Goal: Information Seeking & Learning: Learn about a topic

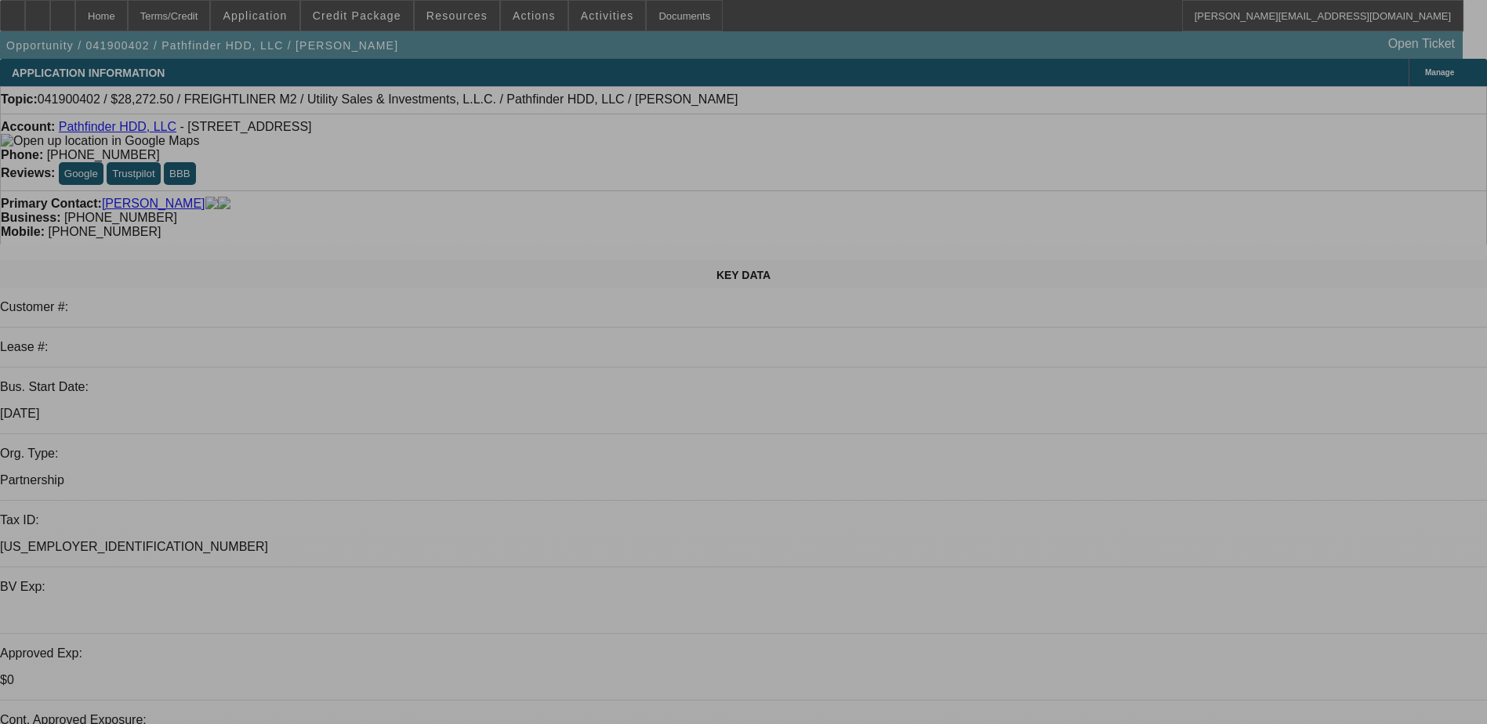
select select "0"
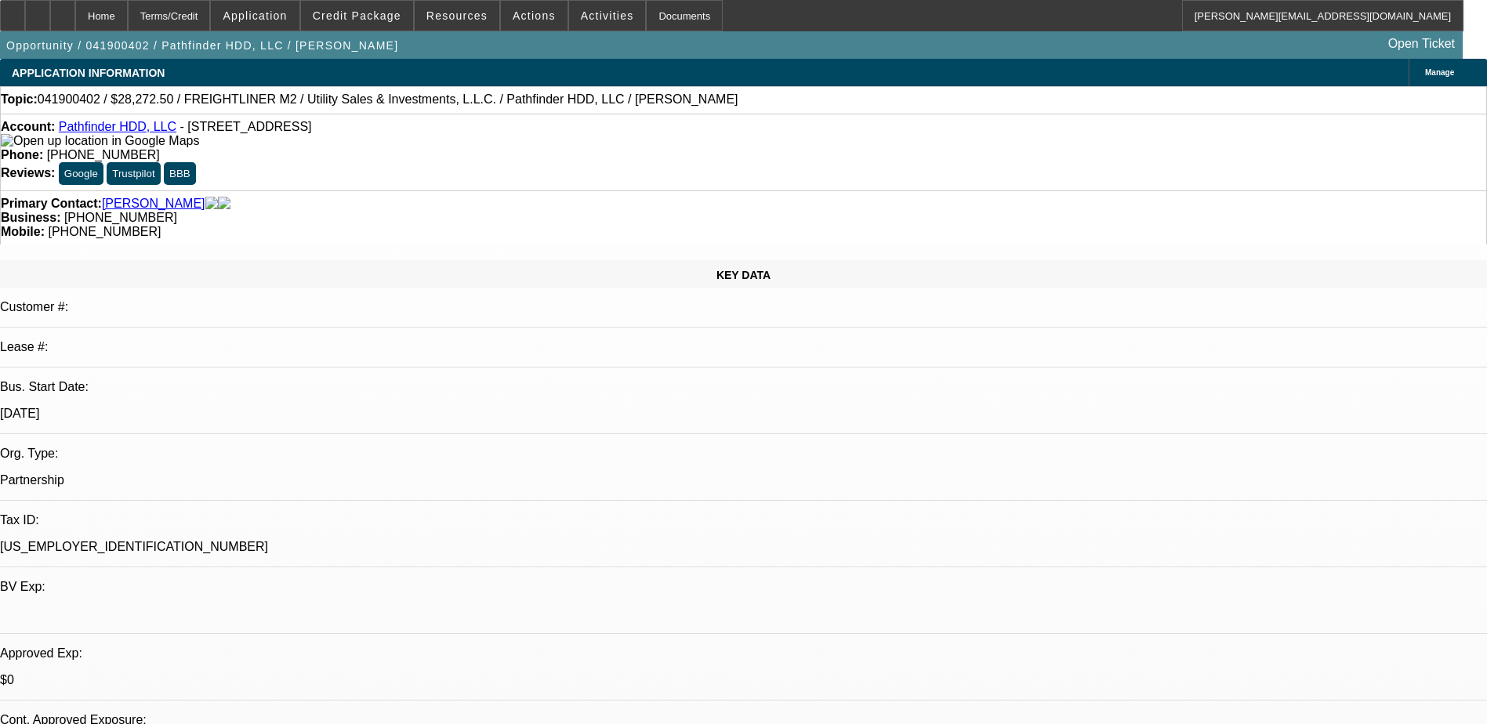
select select "2"
select select "0"
select select "2"
select select "0"
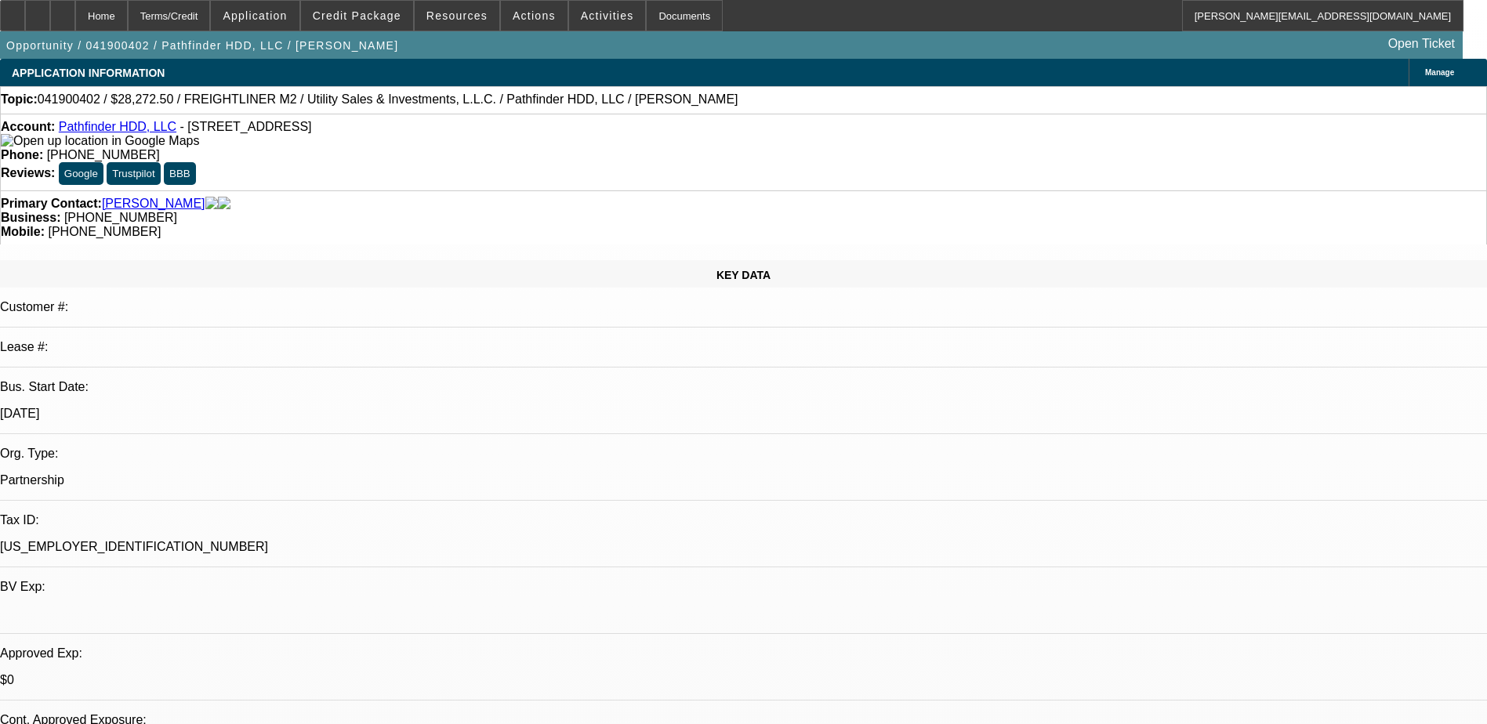
select select "0"
select select "2"
select select "0"
select select "1"
select select "2"
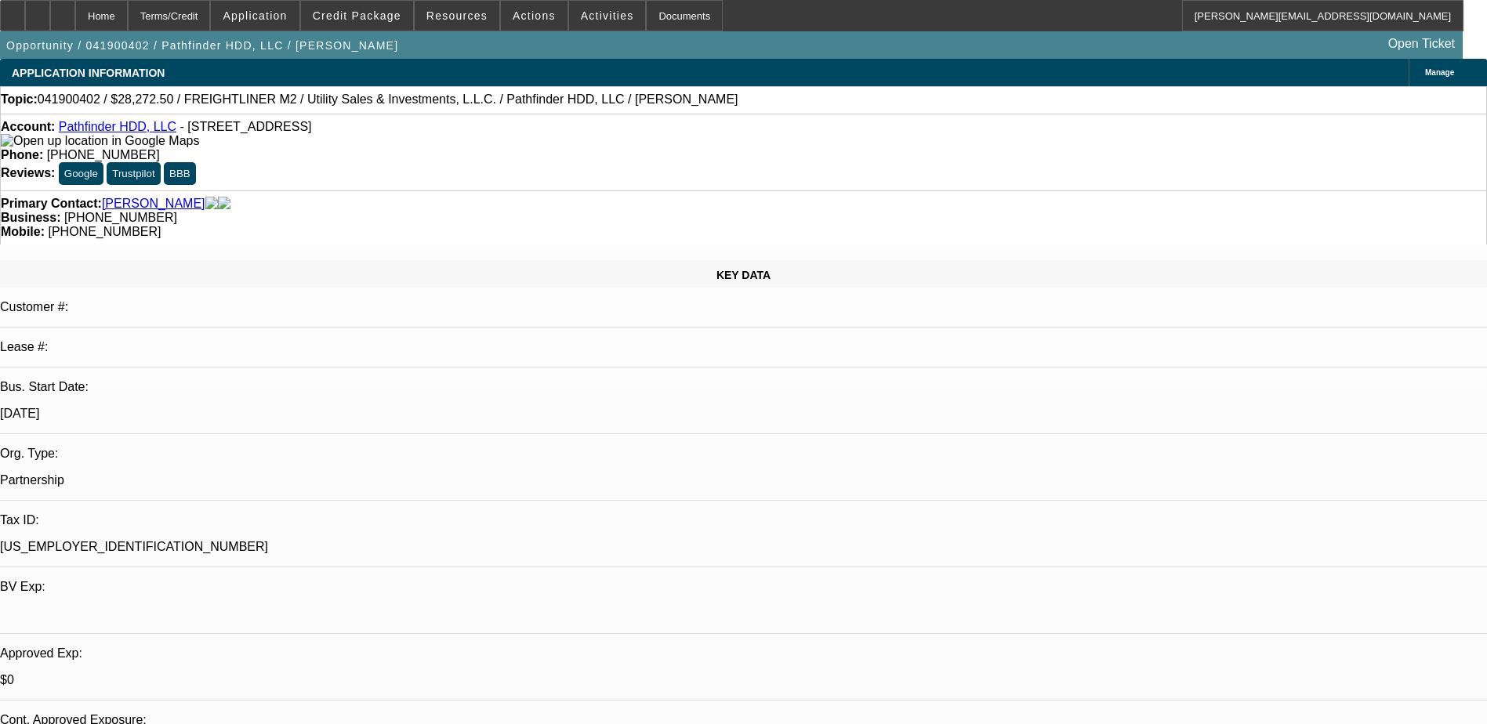
select select "6"
select select "1"
select select "2"
select select "6"
select select "1"
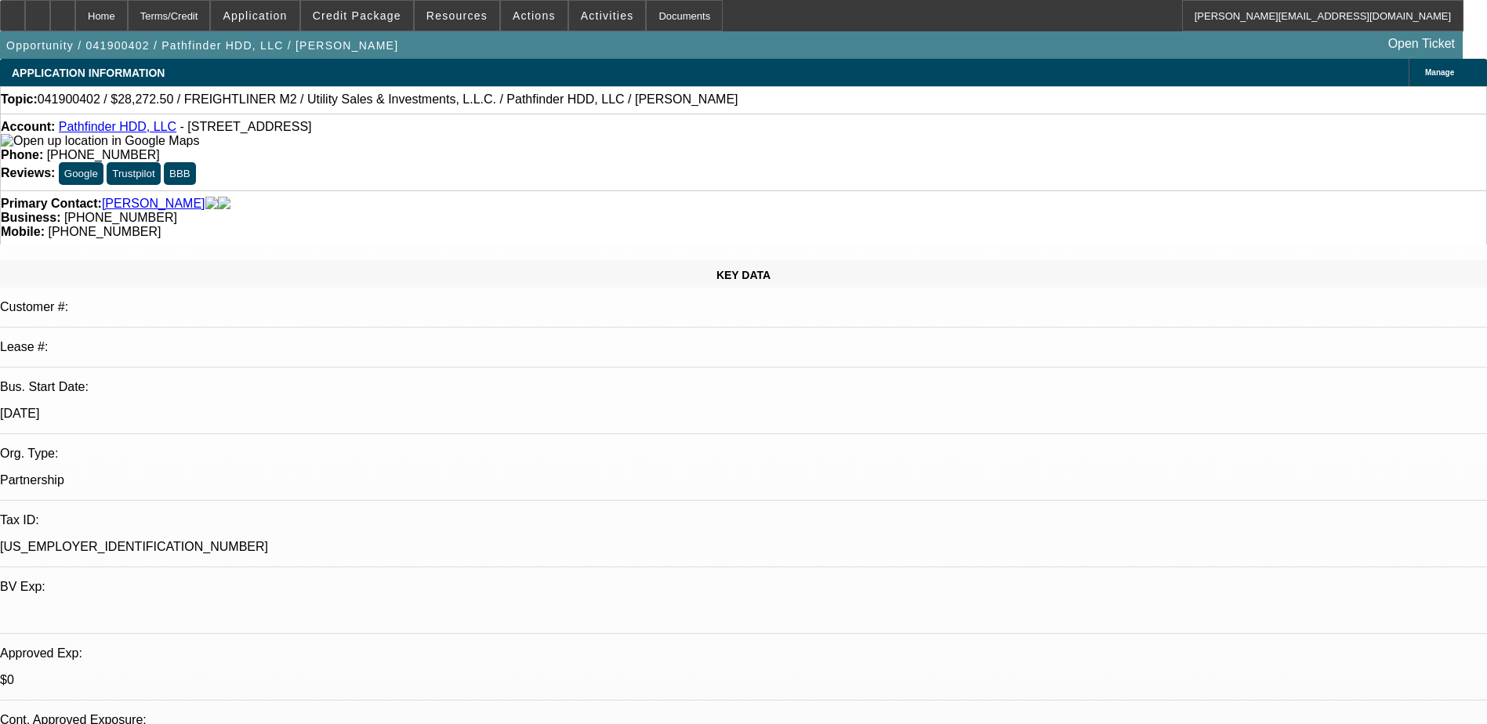
select select "2"
select select "6"
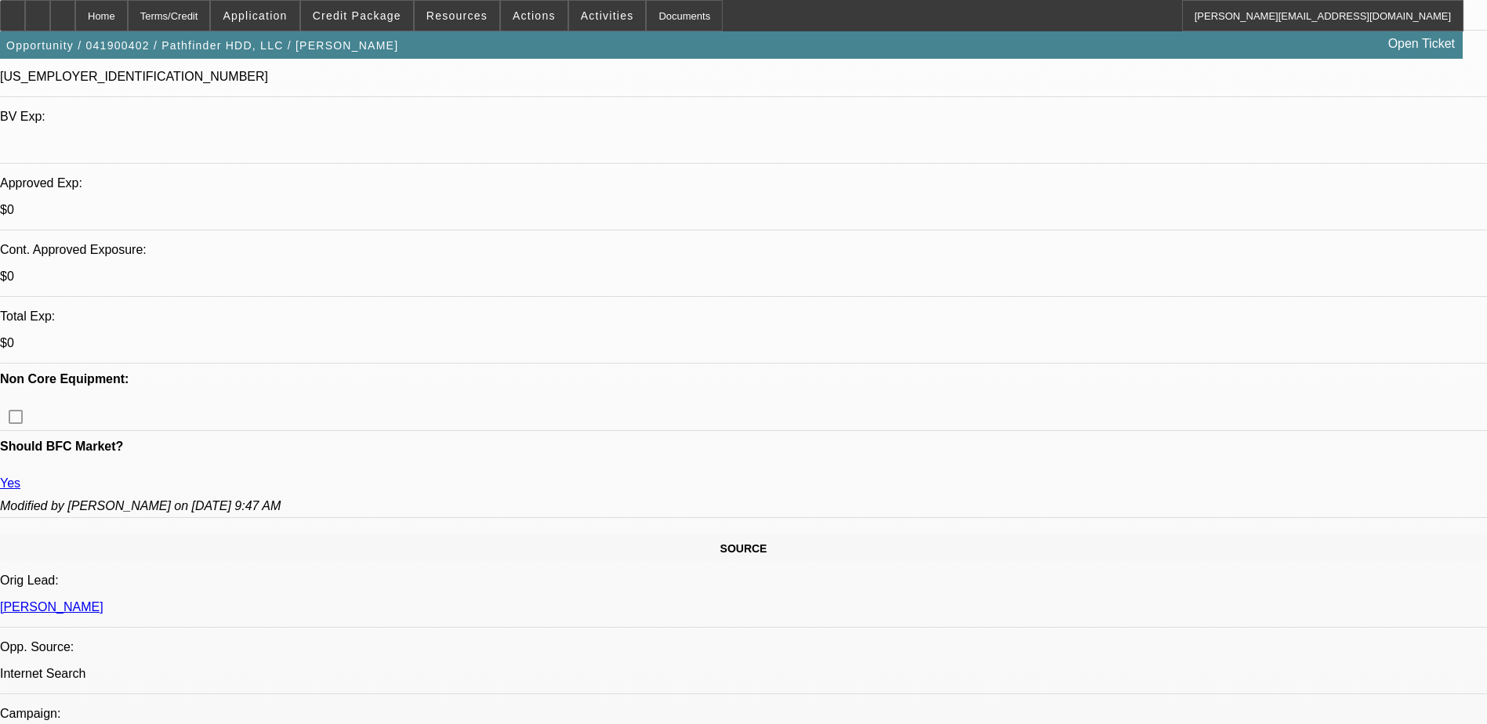
scroll to position [139, 0]
click at [348, 15] on span "Credit Package" at bounding box center [357, 15] width 89 height 13
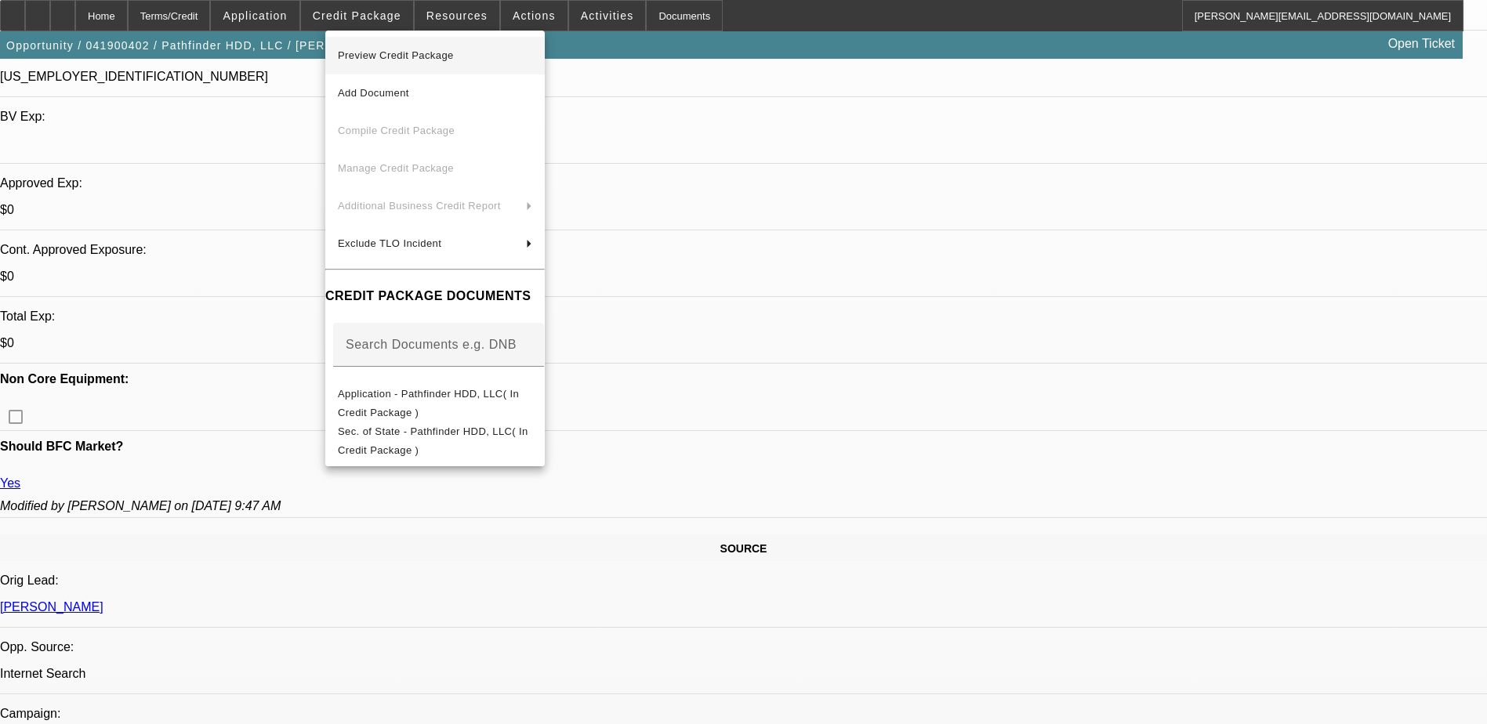
click at [368, 57] on span "Preview Credit Package" at bounding box center [396, 55] width 116 height 12
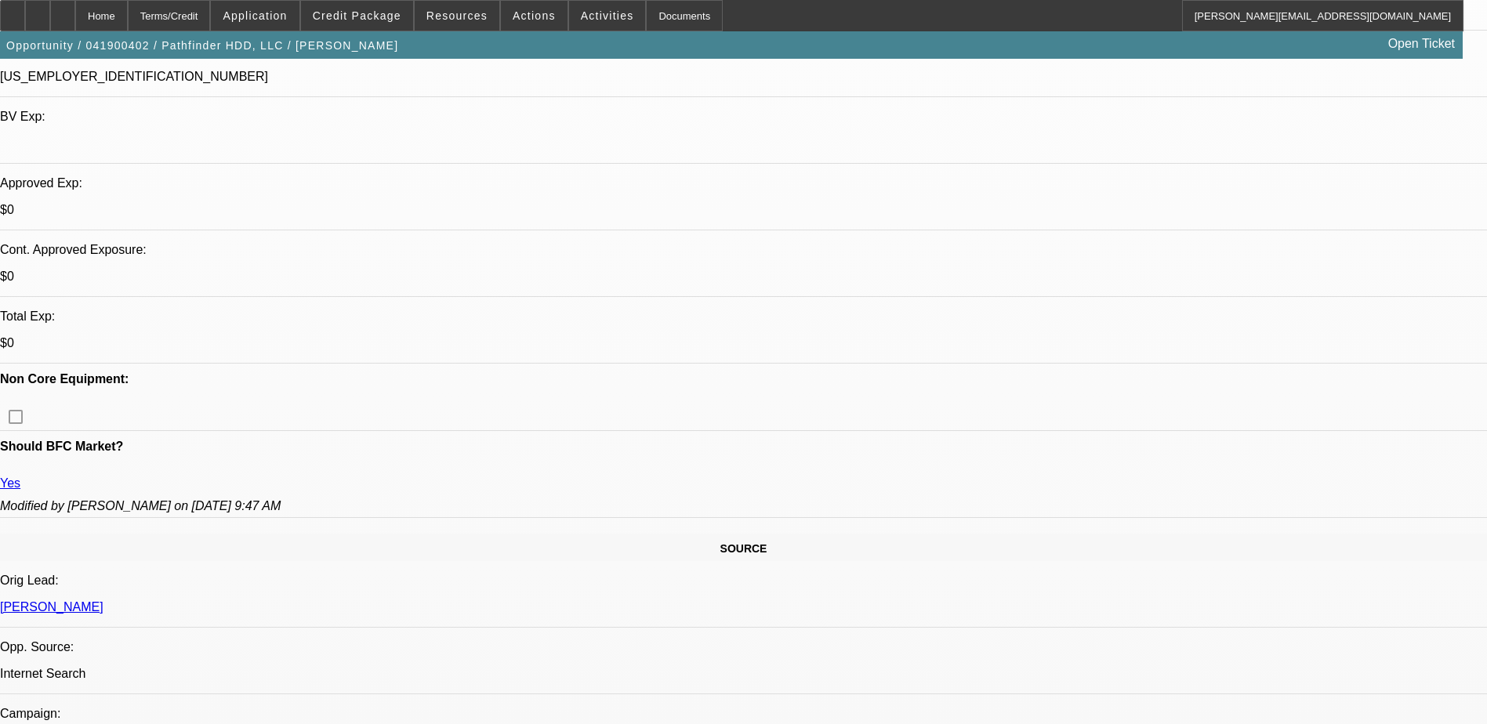
scroll to position [0, 0]
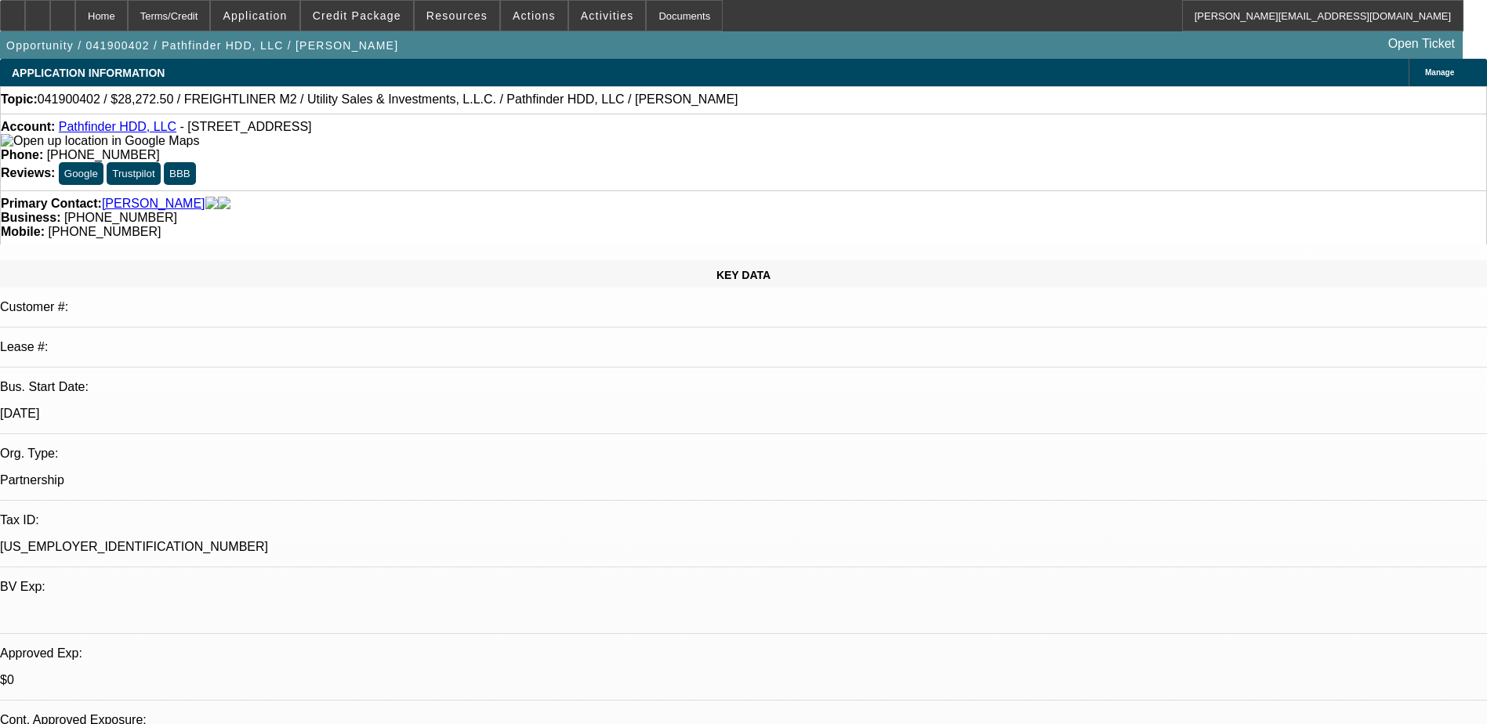
drag, startPoint x: 1079, startPoint y: 379, endPoint x: 1139, endPoint y: 338, distance: 72.6
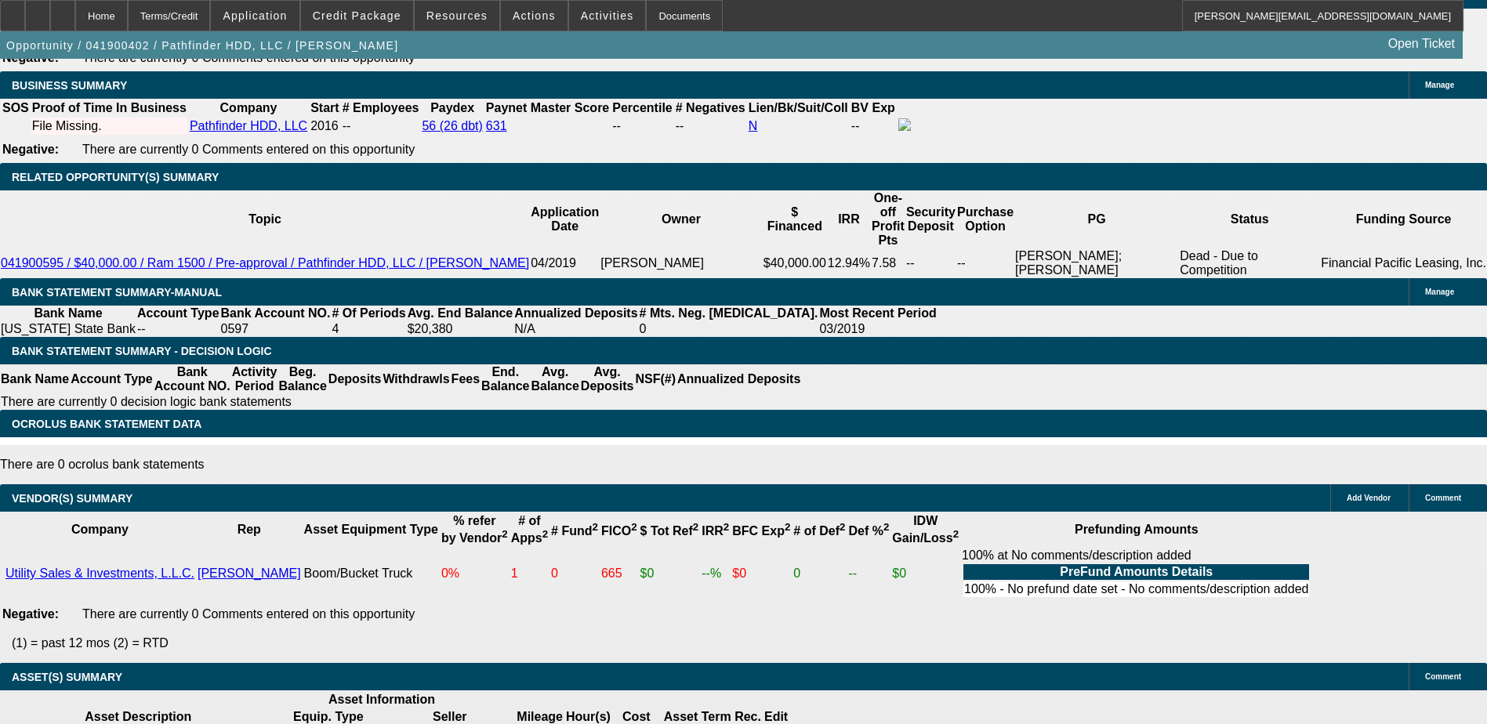
scroll to position [2559, 0]
